Goal: Information Seeking & Learning: Check status

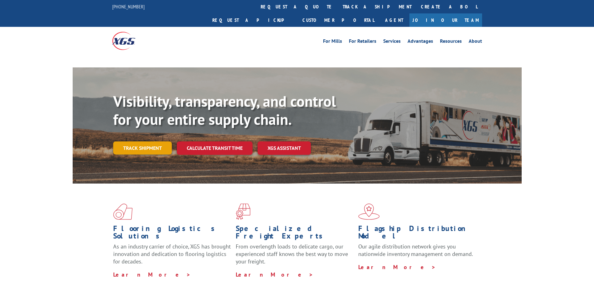
click at [158, 141] on link "Track shipment" at bounding box center [142, 147] width 59 height 13
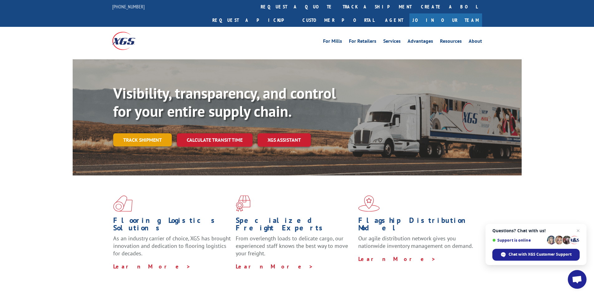
click at [145, 133] on link "Track shipment" at bounding box center [142, 139] width 59 height 13
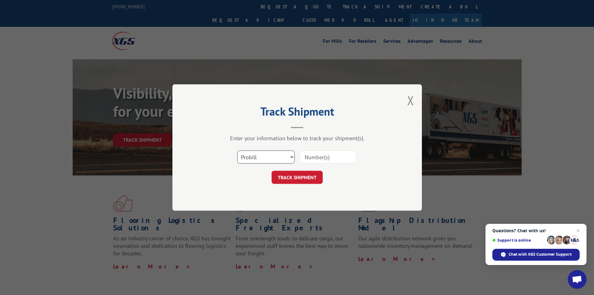
drag, startPoint x: 255, startPoint y: 157, endPoint x: 256, endPoint y: 161, distance: 4.5
click at [256, 157] on select "Select category... Probill BOL PO" at bounding box center [265, 156] width 57 height 13
select select "bol"
click at [237, 150] on select "Select category... Probill BOL PO" at bounding box center [265, 156] width 57 height 13
drag, startPoint x: 329, startPoint y: 159, endPoint x: 326, endPoint y: 160, distance: 3.2
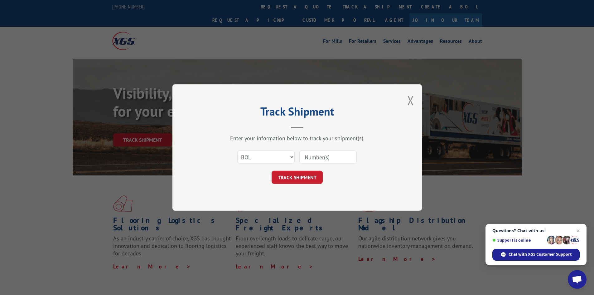
click at [329, 159] on input at bounding box center [327, 156] width 57 height 13
paste input "FPX00333872"
type input "FPX00333872"
click at [299, 177] on button "TRACK SHIPMENT" at bounding box center [297, 177] width 51 height 13
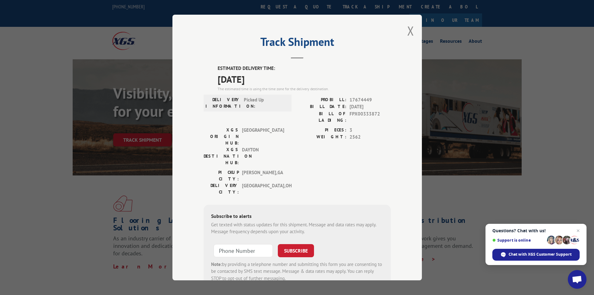
click at [363, 103] on span "17674449" at bounding box center [370, 99] width 41 height 7
click at [363, 101] on span "17674449" at bounding box center [370, 99] width 41 height 7
copy span "17674449"
click at [413, 31] on div "Track Shipment ESTIMATED DELIVERY TIME: [DATE] The estimated time is using the …" at bounding box center [298, 147] width 250 height 265
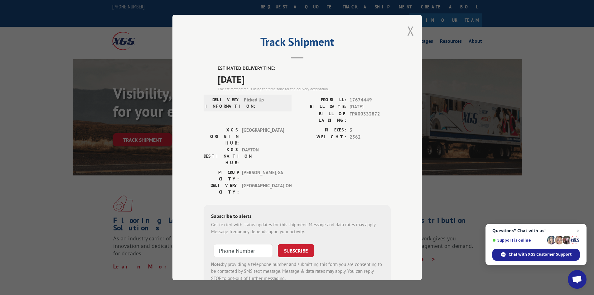
click at [409, 32] on button "Close modal" at bounding box center [410, 30] width 7 height 17
